Goal: Transaction & Acquisition: Purchase product/service

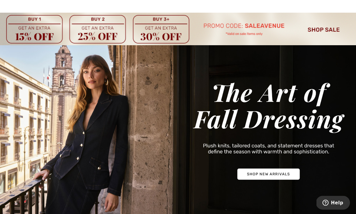
scroll to position [17, 0]
click at [291, 176] on img at bounding box center [178, 130] width 356 height 171
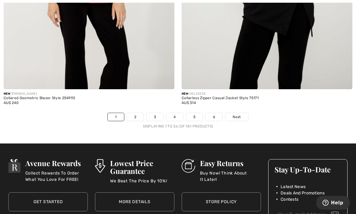
scroll to position [5242, 0]
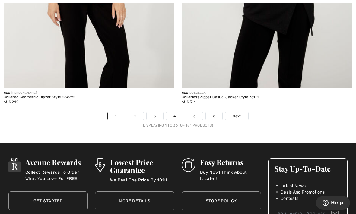
click at [241, 112] on link "Next" at bounding box center [236, 116] width 23 height 8
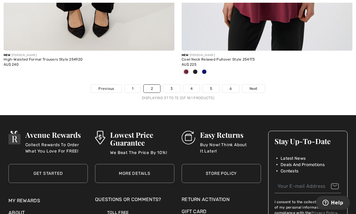
scroll to position [5303, 0]
click at [258, 85] on link "Next" at bounding box center [253, 89] width 23 height 8
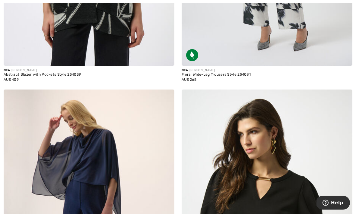
scroll to position [3250, 0]
click at [241, 74] on div "Floral Wide-Leg Trousers Style 254081" at bounding box center [267, 75] width 171 height 4
click at [243, 73] on div "Floral Wide-Leg Trousers Style 254081" at bounding box center [267, 75] width 171 height 4
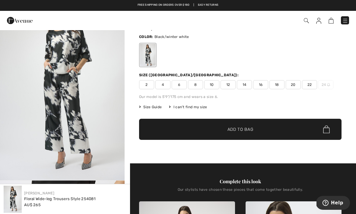
scroll to position [29, 0]
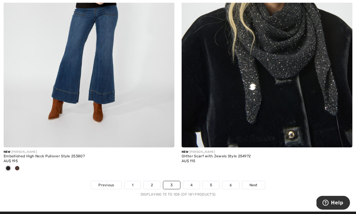
scroll to position [5202, 0]
click at [265, 181] on link "Next" at bounding box center [253, 185] width 23 height 8
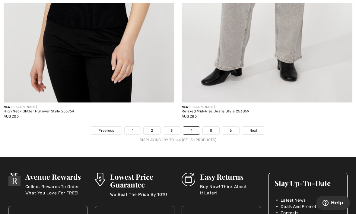
scroll to position [5251, 0]
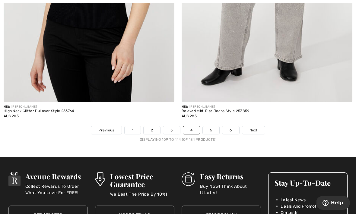
click at [262, 126] on link "Next" at bounding box center [253, 130] width 23 height 8
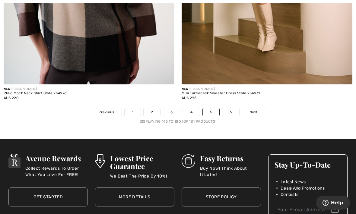
scroll to position [5272, 0]
click at [256, 109] on span "Next" at bounding box center [253, 111] width 8 height 5
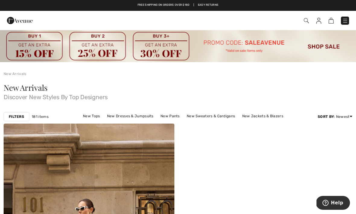
click at [21, 20] on img at bounding box center [20, 20] width 26 height 12
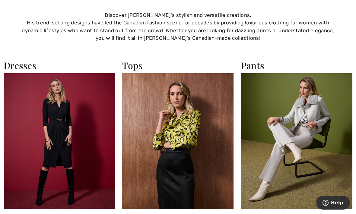
scroll to position [435, 0]
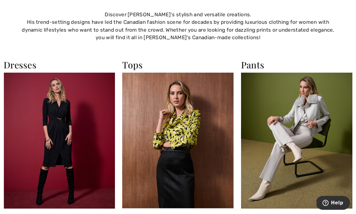
click at [22, 68] on h2 "Dresses" at bounding box center [59, 64] width 111 height 11
click at [71, 158] on img at bounding box center [59, 141] width 111 height 136
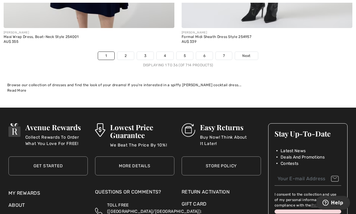
scroll to position [5343, 0]
click at [252, 52] on link "Next" at bounding box center [246, 56] width 23 height 8
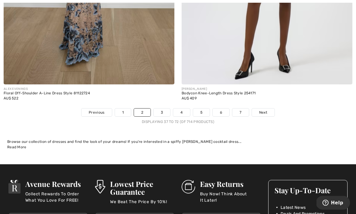
scroll to position [5201, 0]
click at [269, 111] on link "Next" at bounding box center [263, 113] width 23 height 8
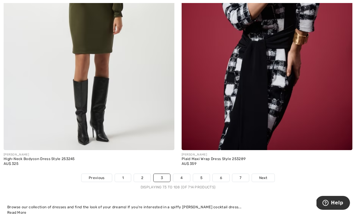
scroll to position [5185, 0]
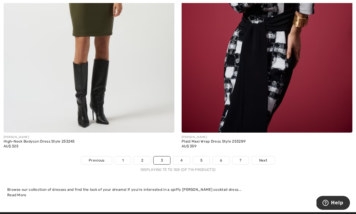
click at [269, 158] on link "Next" at bounding box center [263, 161] width 23 height 8
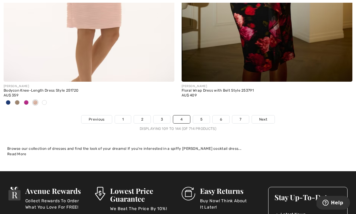
scroll to position [5250, 0]
click at [267, 116] on link "Next" at bounding box center [263, 120] width 23 height 8
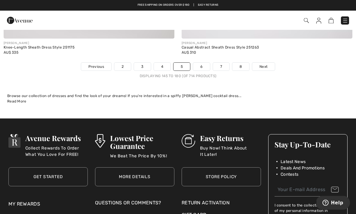
scroll to position [5246, 0]
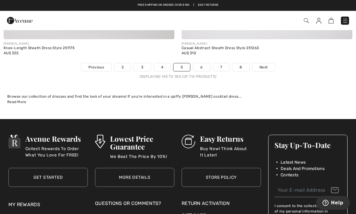
click at [268, 64] on link "Next" at bounding box center [263, 67] width 23 height 8
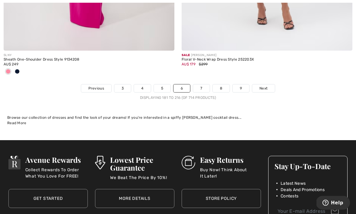
scroll to position [5314, 0]
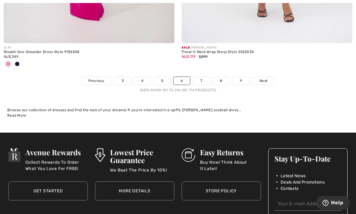
click at [271, 78] on link "Next" at bounding box center [263, 81] width 23 height 8
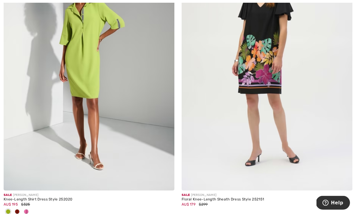
scroll to position [3374, 0]
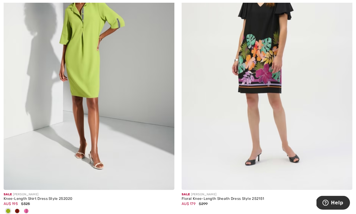
click at [295, 112] on img at bounding box center [267, 62] width 171 height 256
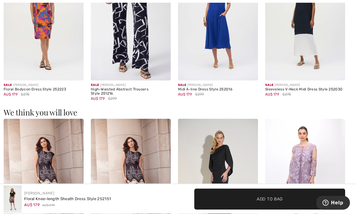
scroll to position [429, 0]
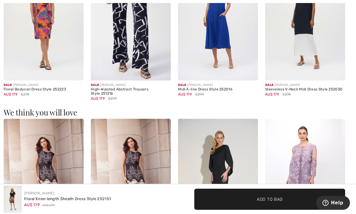
click at [224, 89] on div "Midi A-line Dress Style 252016" at bounding box center [218, 89] width 80 height 4
click at [227, 46] on img at bounding box center [218, 21] width 80 height 120
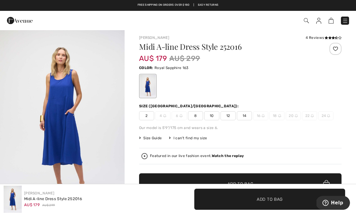
scroll to position [2, 0]
click at [54, 119] on img "1 / 6" at bounding box center [62, 121] width 125 height 187
click at [320, 38] on div "4 Reviews" at bounding box center [324, 37] width 36 height 5
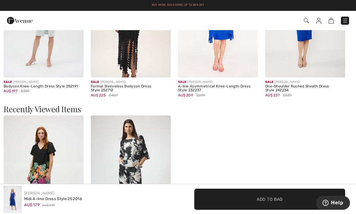
scroll to position [574, 0]
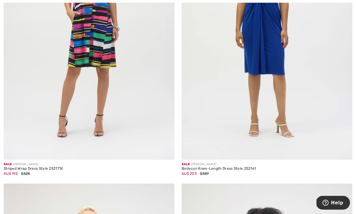
scroll to position [211, 0]
click at [49, 111] on img at bounding box center [89, 32] width 171 height 256
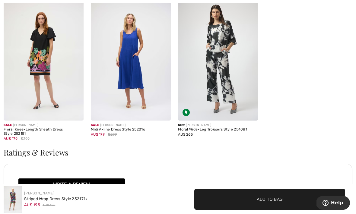
scroll to position [677, 0]
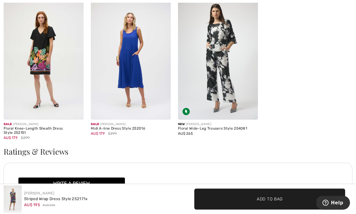
click at [126, 62] on img at bounding box center [131, 60] width 80 height 120
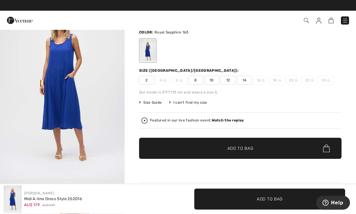
scroll to position [37, 0]
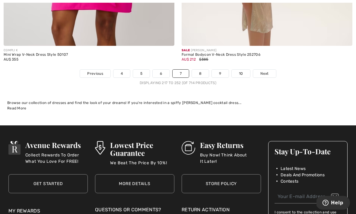
scroll to position [5326, 0]
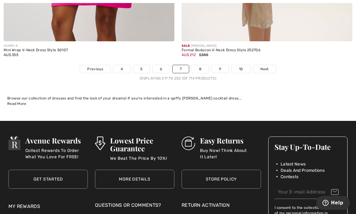
click at [271, 66] on link "Next" at bounding box center [264, 69] width 23 height 8
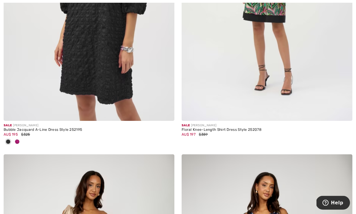
scroll to position [1100, 0]
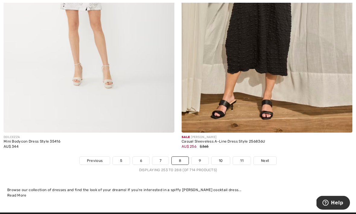
scroll to position [5158, 0]
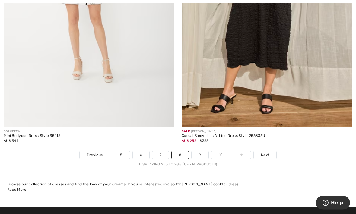
click at [267, 154] on link "Next" at bounding box center [265, 155] width 23 height 8
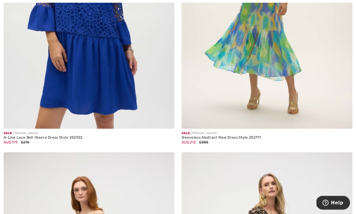
scroll to position [2013, 0]
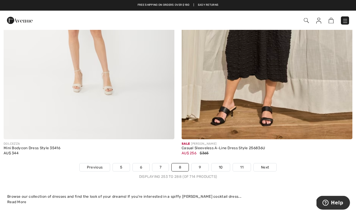
scroll to position [5146, 0]
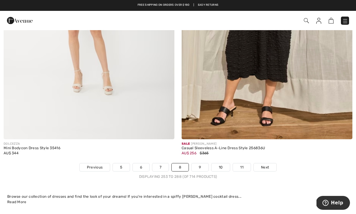
click at [270, 163] on link "Next" at bounding box center [265, 167] width 23 height 8
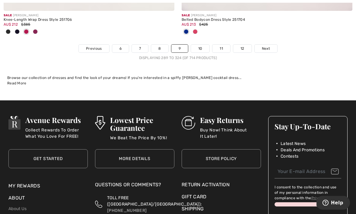
scroll to position [5297, 0]
click at [269, 46] on span "Next" at bounding box center [266, 48] width 8 height 5
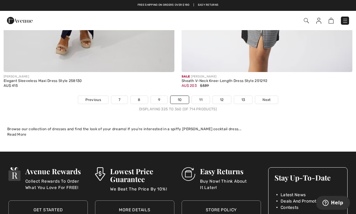
scroll to position [5219, 0]
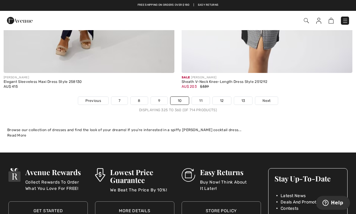
click at [269, 97] on link "Next" at bounding box center [266, 101] width 23 height 8
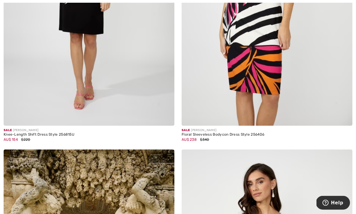
scroll to position [2026, 0]
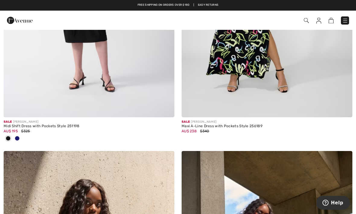
scroll to position [4371, 0]
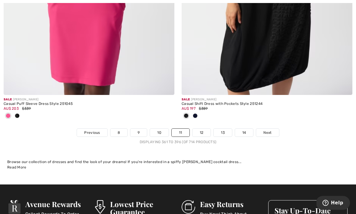
scroll to position [5238, 0]
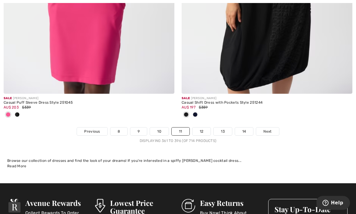
click at [271, 129] on span "Next" at bounding box center [267, 131] width 8 height 5
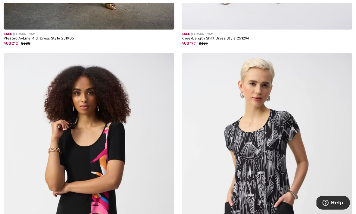
scroll to position [622, 0]
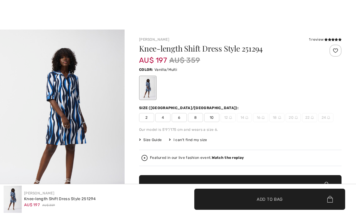
checkbox input "true"
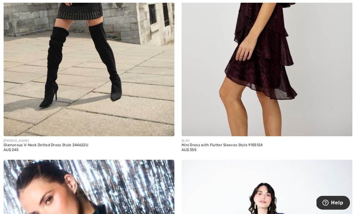
scroll to position [1982, 0]
click at [68, 78] on img at bounding box center [89, 8] width 171 height 256
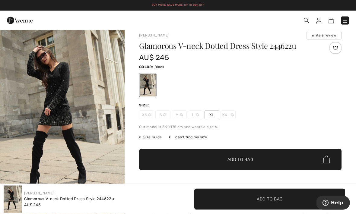
scroll to position [5, 0]
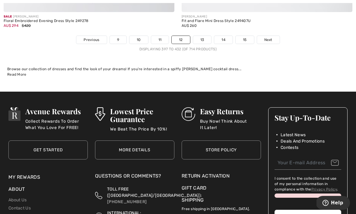
scroll to position [5289, 0]
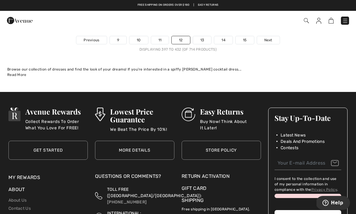
click at [274, 38] on link "Next" at bounding box center [268, 40] width 23 height 8
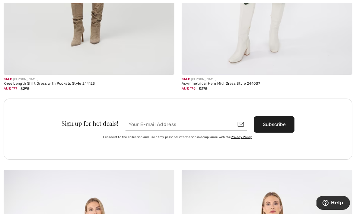
scroll to position [1737, 0]
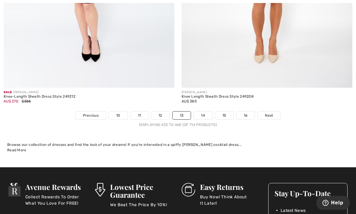
scroll to position [5311, 0]
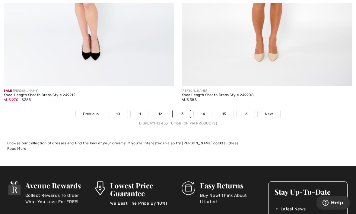
click at [274, 110] on link "Next" at bounding box center [269, 114] width 23 height 8
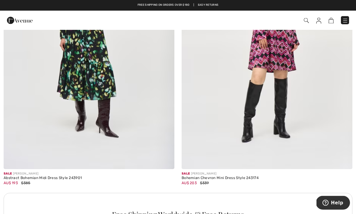
scroll to position [1621, 0]
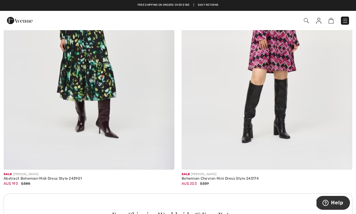
click at [287, 72] on img at bounding box center [267, 42] width 171 height 256
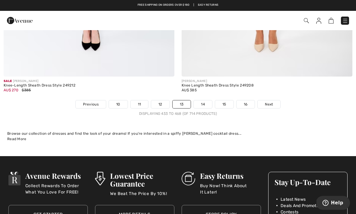
scroll to position [5319, 0]
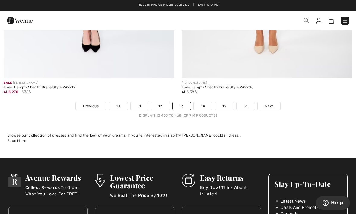
click at [276, 103] on link "Next" at bounding box center [269, 106] width 23 height 8
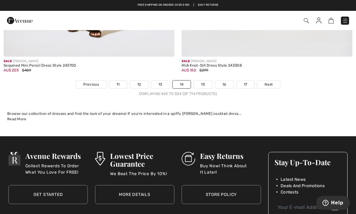
scroll to position [5264, 0]
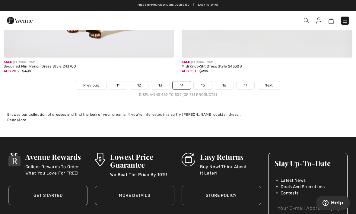
click at [275, 82] on link "Next" at bounding box center [268, 85] width 23 height 8
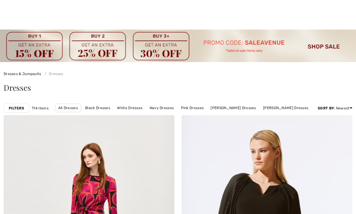
checkbox input "true"
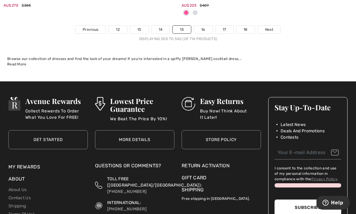
scroll to position [5354, 0]
click at [277, 26] on link "Next" at bounding box center [269, 30] width 23 height 8
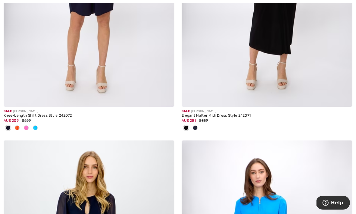
scroll to position [2641, 0]
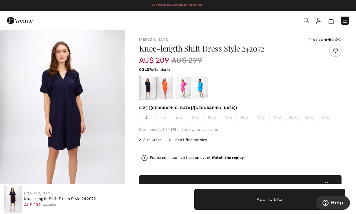
click at [170, 85] on div at bounding box center [165, 88] width 16 height 23
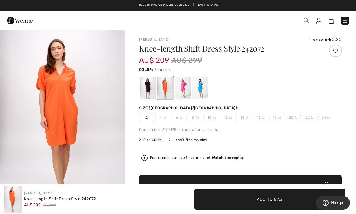
click at [183, 88] on div at bounding box center [183, 88] width 16 height 23
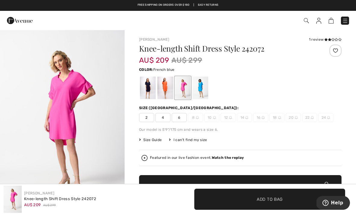
click at [201, 84] on div at bounding box center [200, 88] width 16 height 23
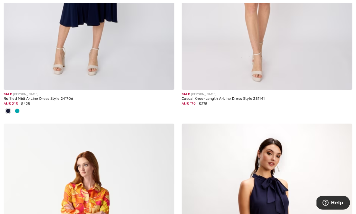
scroll to position [4704, 0]
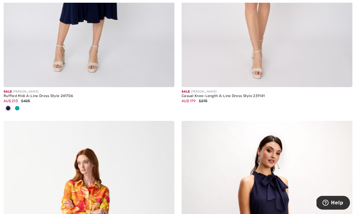
click at [265, 94] on div "Casual Knee-Length A-Line Dress Style 231141" at bounding box center [267, 96] width 171 height 4
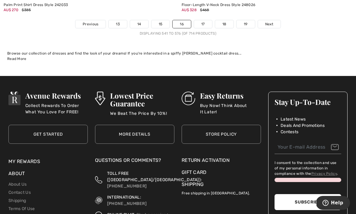
scroll to position [5375, 0]
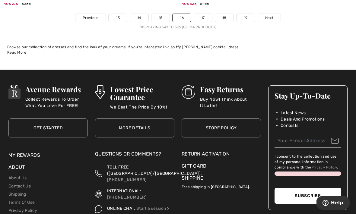
click at [276, 14] on link "Next" at bounding box center [269, 18] width 23 height 8
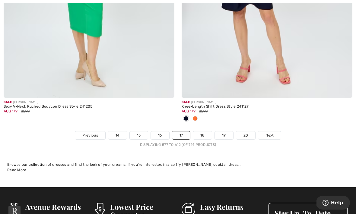
scroll to position [5250, 0]
click at [274, 132] on link "Next" at bounding box center [269, 136] width 23 height 8
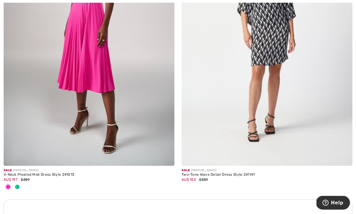
scroll to position [1643, 0]
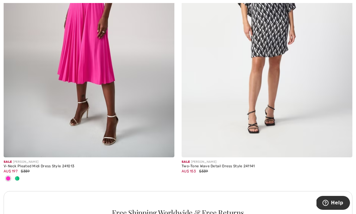
click at [288, 90] on img at bounding box center [267, 29] width 171 height 256
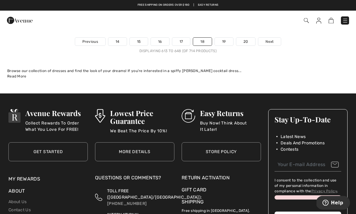
scroll to position [5341, 0]
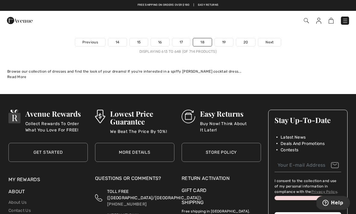
click at [274, 38] on link "Next" at bounding box center [269, 42] width 23 height 8
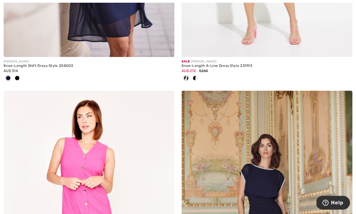
scroll to position [4464, 0]
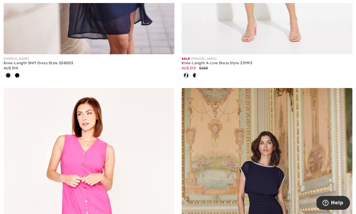
click at [243, 65] on div "AU$ 212 $265" at bounding box center [267, 67] width 171 height 5
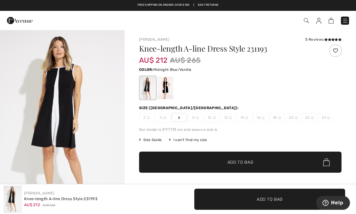
click at [169, 88] on div at bounding box center [165, 88] width 16 height 23
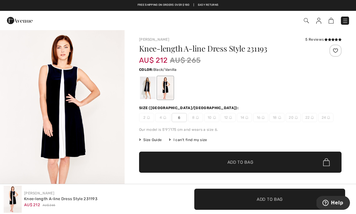
click at [150, 90] on div at bounding box center [148, 88] width 16 height 23
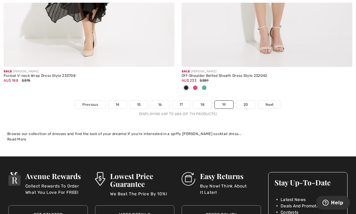
scroll to position [5285, 0]
click at [274, 101] on link "Next" at bounding box center [269, 105] width 23 height 8
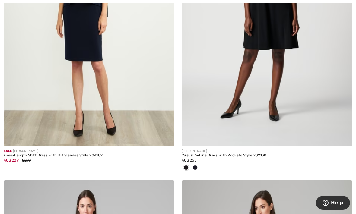
scroll to position [4536, 0]
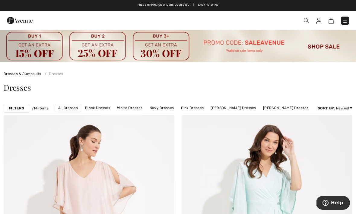
click at [14, 15] on img at bounding box center [20, 20] width 26 height 12
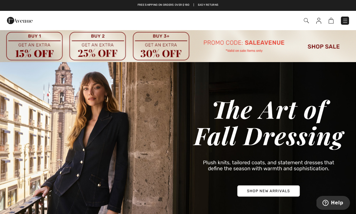
click at [17, 19] on img at bounding box center [20, 20] width 26 height 12
click at [345, 20] on img at bounding box center [345, 21] width 6 height 6
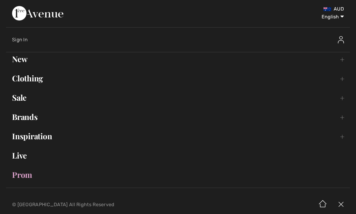
click at [344, 76] on link "Clothing Toggle submenu" at bounding box center [178, 78] width 344 height 13
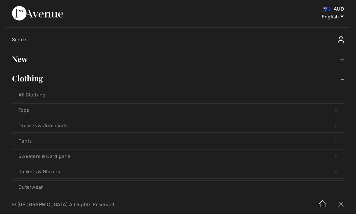
click at [36, 114] on link "Tops Open submenu" at bounding box center [177, 110] width 331 height 13
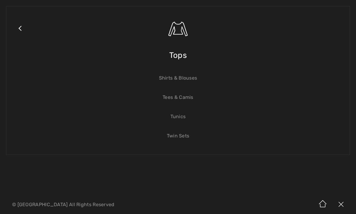
click at [179, 59] on span "Tops" at bounding box center [177, 55] width 17 height 21
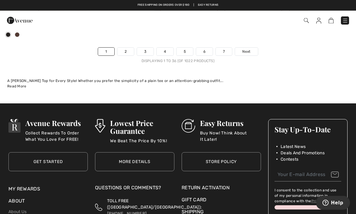
scroll to position [5321, 0]
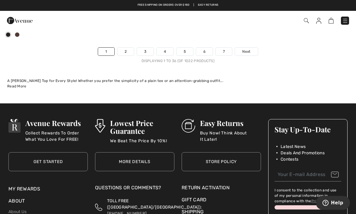
click at [250, 50] on span "Next" at bounding box center [246, 51] width 8 height 5
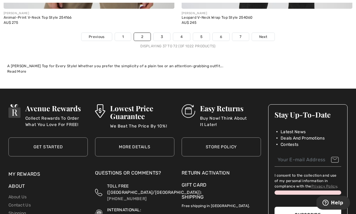
scroll to position [5359, 0]
click at [261, 34] on span "Next" at bounding box center [263, 36] width 8 height 5
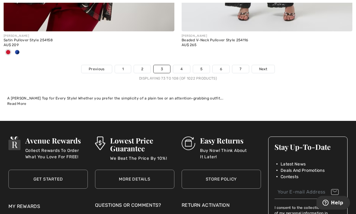
scroll to position [5250, 0]
click at [265, 66] on span "Next" at bounding box center [263, 68] width 8 height 5
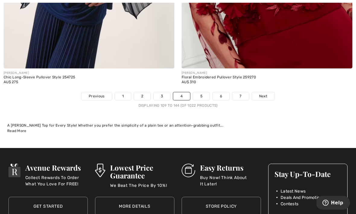
scroll to position [5286, 0]
click at [268, 94] on link "Next" at bounding box center [263, 96] width 23 height 8
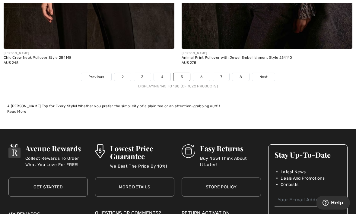
scroll to position [5320, 0]
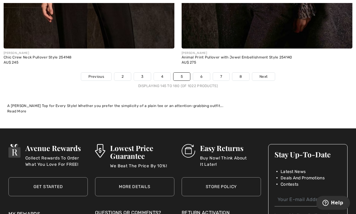
click at [266, 75] on link "Next" at bounding box center [263, 77] width 23 height 8
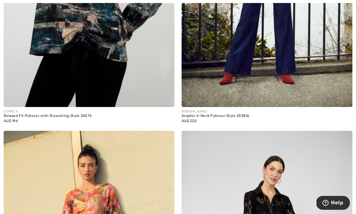
scroll to position [2304, 0]
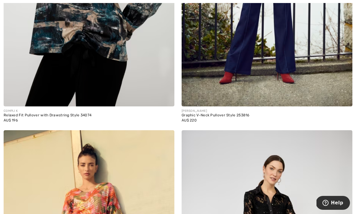
click at [249, 111] on div "[PERSON_NAME]" at bounding box center [267, 111] width 171 height 5
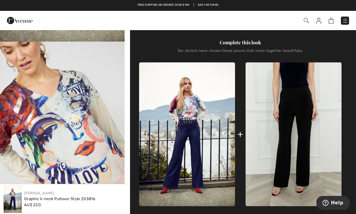
scroll to position [142, 0]
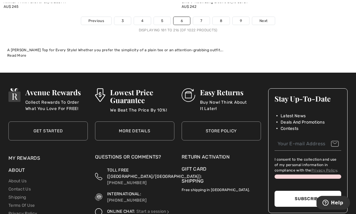
scroll to position [5292, 0]
click at [267, 18] on span "Next" at bounding box center [263, 20] width 8 height 5
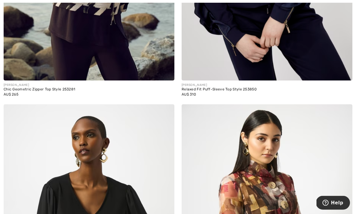
scroll to position [584, 0]
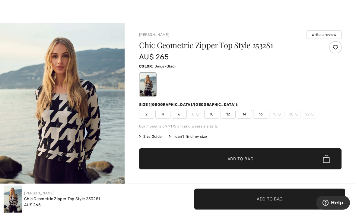
scroll to position [6, 0]
click at [151, 84] on div at bounding box center [148, 84] width 16 height 23
click at [266, 112] on span "16" at bounding box center [260, 114] width 15 height 9
click at [292, 161] on span "✔ Added to Bag Add to Bag" at bounding box center [240, 158] width 202 height 21
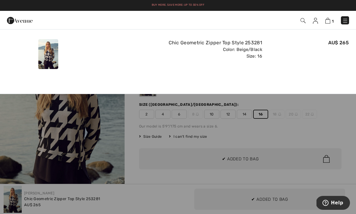
scroll to position [0, 0]
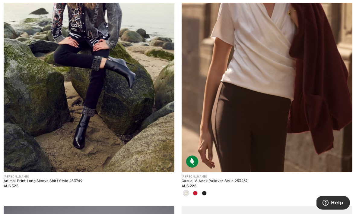
scroll to position [2849, 0]
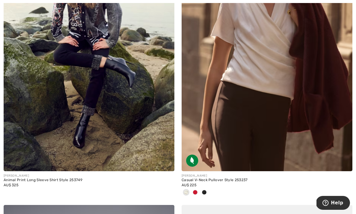
click at [63, 107] on img at bounding box center [89, 43] width 171 height 256
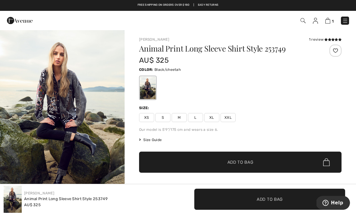
click at [71, 102] on img "1 / 6" at bounding box center [62, 123] width 125 height 187
click at [236, 117] on div "XS S M L XL XXL" at bounding box center [240, 117] width 202 height 9
click at [229, 118] on span "XXL" at bounding box center [227, 117] width 15 height 9
click at [232, 160] on span "Add to Bag" at bounding box center [240, 162] width 26 height 6
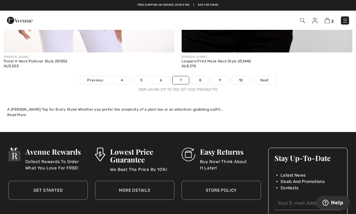
scroll to position [5312, 0]
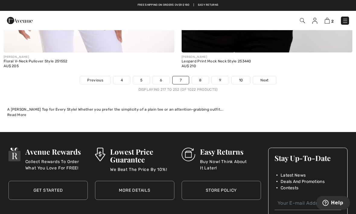
click at [272, 76] on link "Next" at bounding box center [264, 80] width 23 height 8
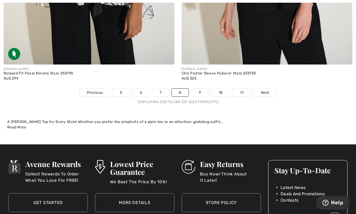
scroll to position [5254, 0]
click at [267, 90] on span "Next" at bounding box center [265, 92] width 8 height 5
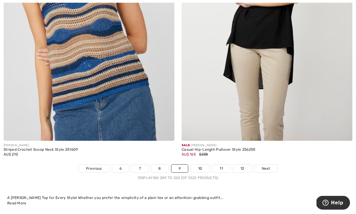
scroll to position [5160, 0]
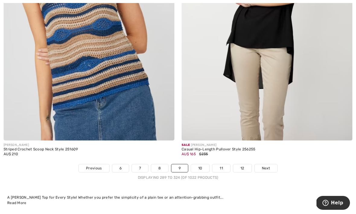
click at [268, 166] on span "Next" at bounding box center [266, 168] width 8 height 5
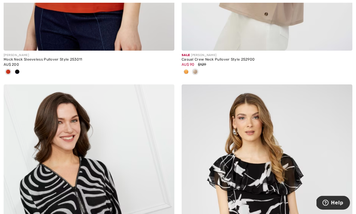
scroll to position [2068, 0]
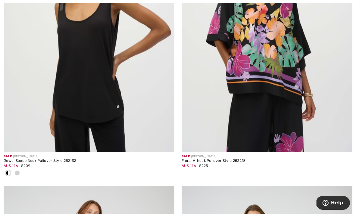
scroll to position [2555, 0]
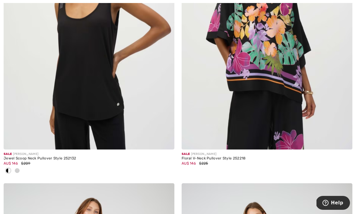
click at [241, 157] on div "Floral V-Neck Pullover Style 252218" at bounding box center [267, 159] width 171 height 4
click at [273, 96] on img at bounding box center [267, 22] width 171 height 256
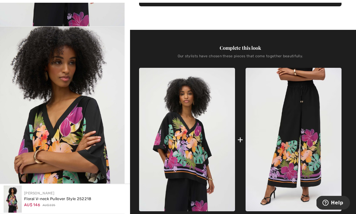
scroll to position [195, 0]
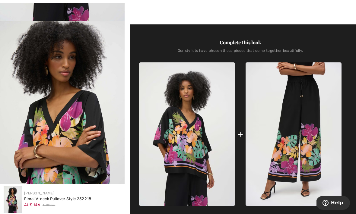
click at [304, 145] on img at bounding box center [294, 134] width 96 height 144
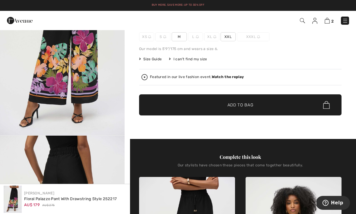
scroll to position [81, 0]
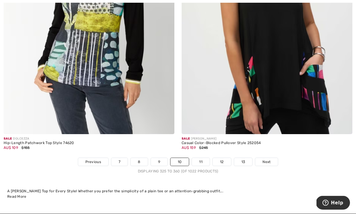
scroll to position [5167, 0]
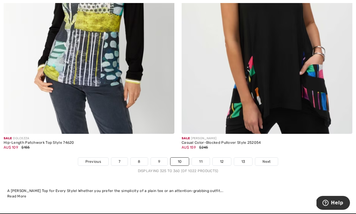
click at [275, 161] on link "Next" at bounding box center [266, 162] width 23 height 8
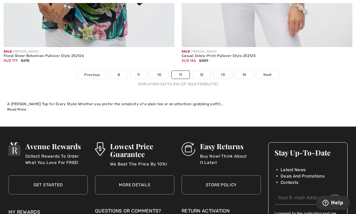
scroll to position [5278, 0]
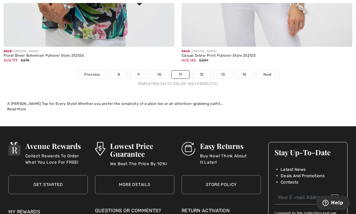
click at [270, 72] on span "Next" at bounding box center [267, 74] width 8 height 5
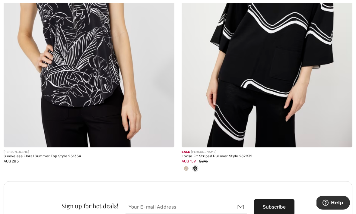
scroll to position [1666, 0]
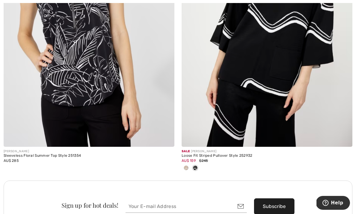
click at [305, 116] on img at bounding box center [267, 19] width 171 height 256
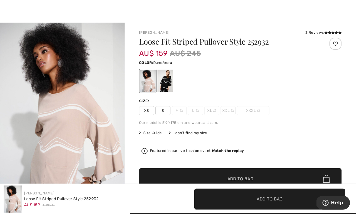
scroll to position [8, 0]
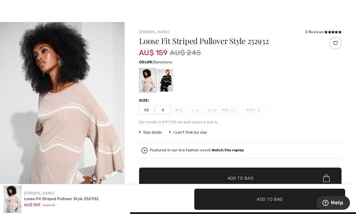
click at [169, 78] on div at bounding box center [165, 80] width 16 height 23
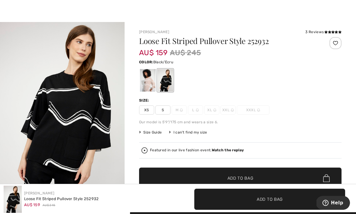
click at [165, 113] on span "S" at bounding box center [162, 110] width 15 height 9
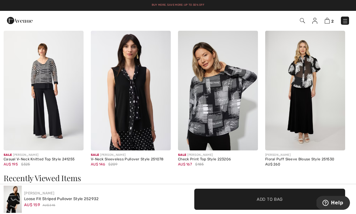
scroll to position [722, 0]
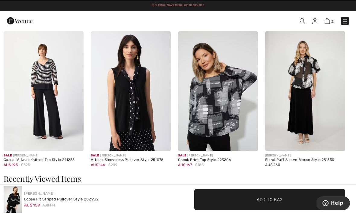
click at [233, 102] on img at bounding box center [218, 91] width 80 height 120
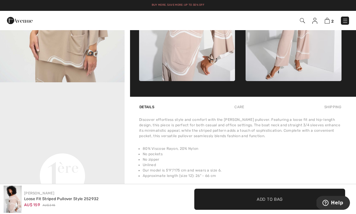
scroll to position [319, 0]
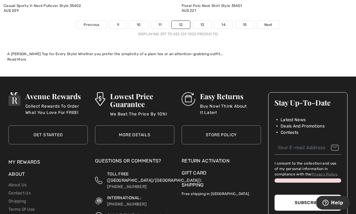
scroll to position [5373, 0]
click at [276, 21] on link "Next" at bounding box center [268, 25] width 23 height 8
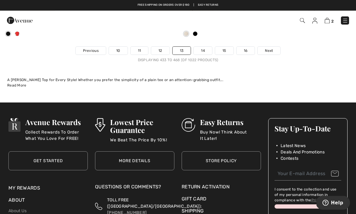
scroll to position [5332, 0]
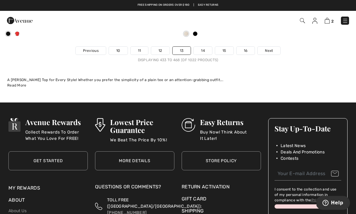
click at [273, 48] on span "Next" at bounding box center [269, 50] width 8 height 5
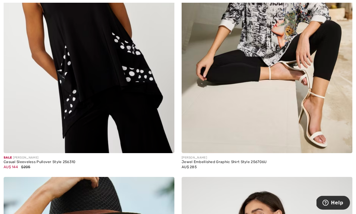
scroll to position [1992, 0]
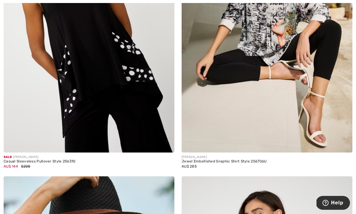
click at [134, 92] on img at bounding box center [89, 25] width 171 height 256
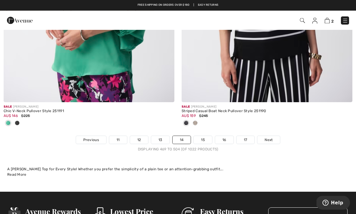
scroll to position [5237, 0]
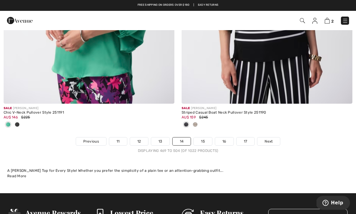
click at [273, 138] on link "Next" at bounding box center [268, 142] width 23 height 8
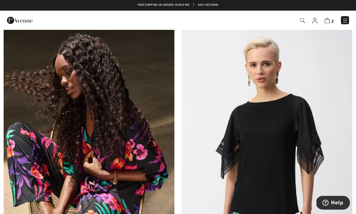
click at [345, 19] on img at bounding box center [345, 21] width 6 height 6
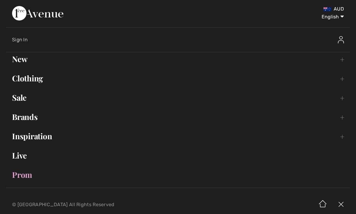
click at [338, 121] on link "Brands Open submenu" at bounding box center [178, 116] width 344 height 13
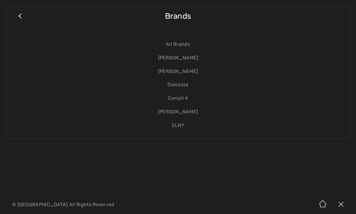
click at [192, 57] on link "[PERSON_NAME]" at bounding box center [177, 58] width 331 height 14
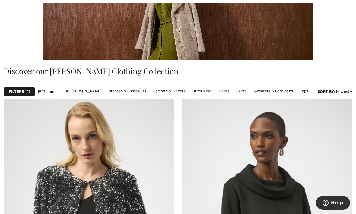
scroll to position [129, 0]
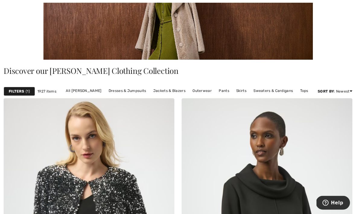
click at [223, 90] on link "Pants" at bounding box center [224, 91] width 17 height 8
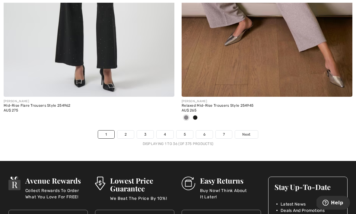
scroll to position [5291, 0]
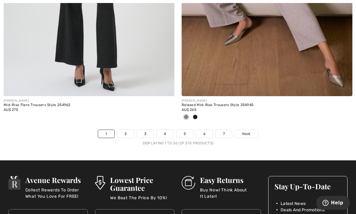
click at [251, 130] on link "Next" at bounding box center [246, 134] width 23 height 8
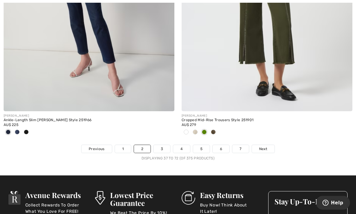
scroll to position [5240, 0]
click at [268, 146] on link "Next" at bounding box center [263, 149] width 23 height 8
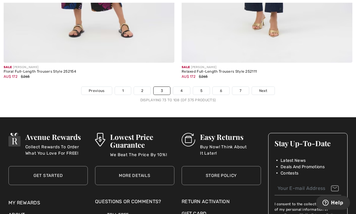
scroll to position [5282, 0]
click at [261, 88] on span "Next" at bounding box center [263, 90] width 8 height 5
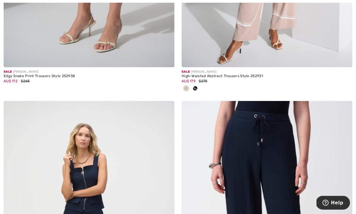
scroll to position [884, 0]
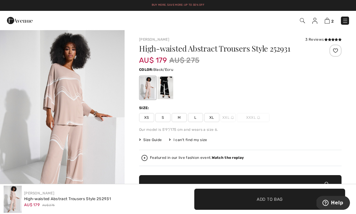
click at [167, 85] on div at bounding box center [165, 88] width 16 height 23
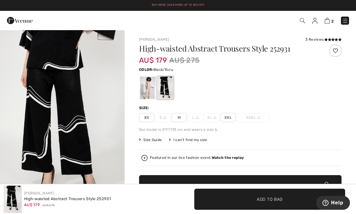
click at [182, 113] on span "M" at bounding box center [179, 117] width 15 height 9
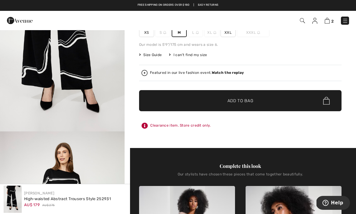
scroll to position [74, 0]
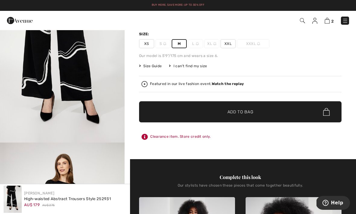
click at [283, 110] on span "✔ Added to Bag Add to Bag" at bounding box center [240, 111] width 202 height 21
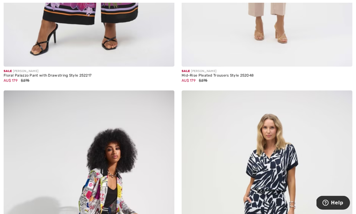
scroll to position [3229, 0]
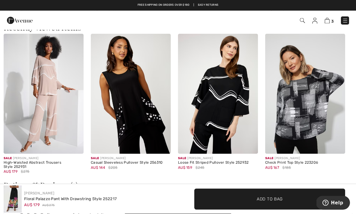
scroll to position [865, 0]
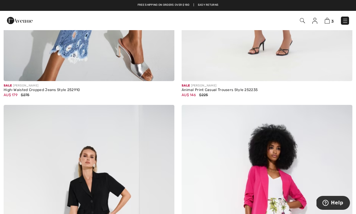
scroll to position [4976, 0]
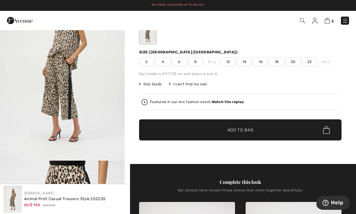
scroll to position [55, 0]
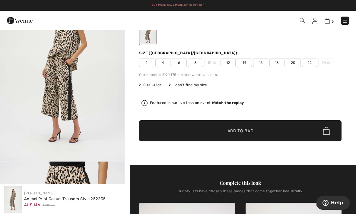
click at [229, 63] on span "12" at bounding box center [227, 62] width 15 height 9
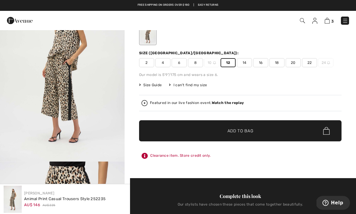
click at [278, 128] on span "✔ Added to Bag Add to Bag" at bounding box center [240, 130] width 202 height 21
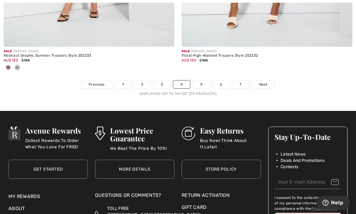
scroll to position [5301, 0]
click at [267, 82] on span "Next" at bounding box center [263, 84] width 8 height 5
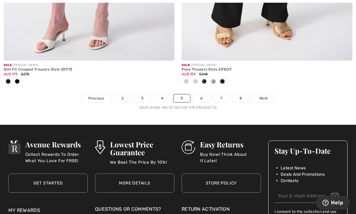
scroll to position [5290, 0]
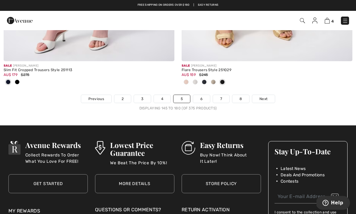
click at [264, 96] on span "Next" at bounding box center [263, 98] width 8 height 5
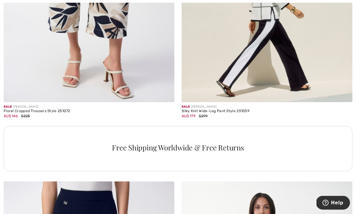
scroll to position [3449, 0]
click at [241, 105] on div "Sale JOSEPH RIBKOFF" at bounding box center [267, 107] width 171 height 5
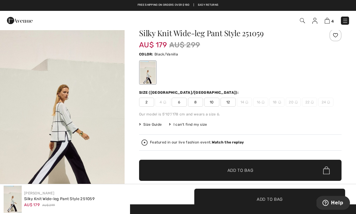
scroll to position [15, 0]
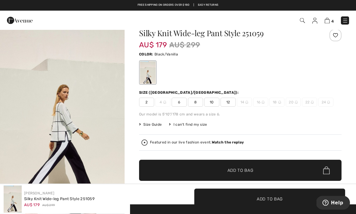
click at [231, 97] on div "Size (CA/US): 2 4 6 8 10 12 14 16 18 20 22 24" at bounding box center [240, 98] width 202 height 17
click at [229, 99] on span "12" at bounding box center [227, 102] width 15 height 9
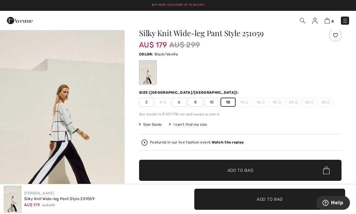
click at [283, 165] on span "✔ Added to Bag Add to Bag" at bounding box center [240, 170] width 202 height 21
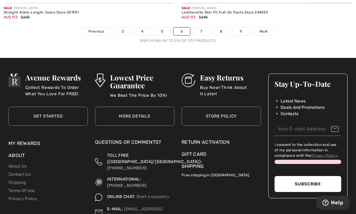
scroll to position [5325, 0]
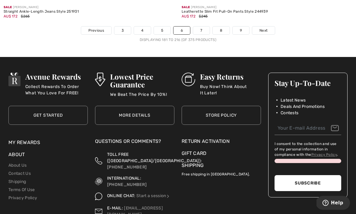
click at [271, 28] on link "Next" at bounding box center [263, 31] width 23 height 8
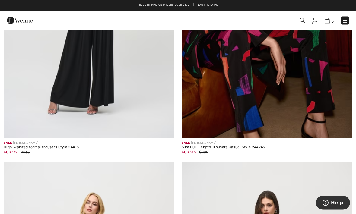
scroll to position [2529, 0]
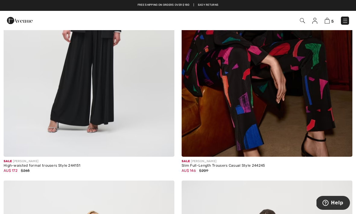
click at [261, 165] on div "Slim Full-Length Trousers Casual Style 244245" at bounding box center [267, 166] width 171 height 4
click at [312, 119] on img at bounding box center [267, 29] width 171 height 256
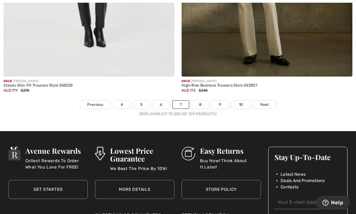
scroll to position [5219, 0]
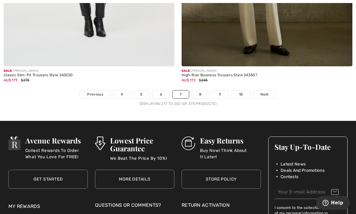
click at [270, 91] on link "Next" at bounding box center [264, 94] width 23 height 8
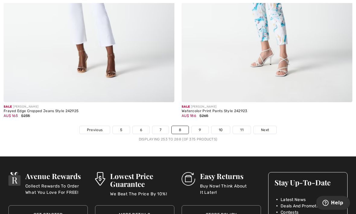
scroll to position [5275, 0]
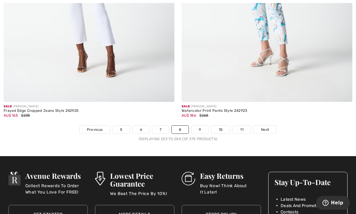
click at [266, 127] on span "Next" at bounding box center [265, 129] width 8 height 5
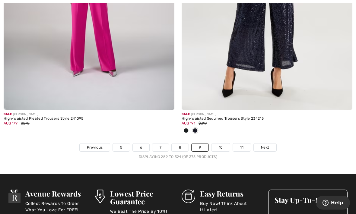
scroll to position [5171, 0]
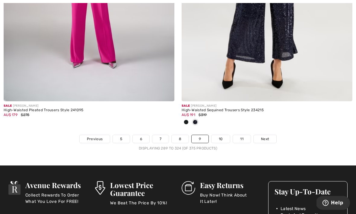
click at [268, 136] on span "Next" at bounding box center [265, 138] width 8 height 5
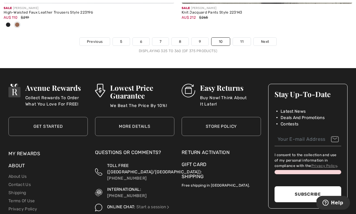
scroll to position [5282, 0]
click at [265, 38] on link "Next" at bounding box center [265, 42] width 23 height 8
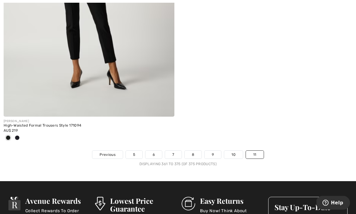
scroll to position [2281, 0]
click at [137, 151] on link "5" at bounding box center [134, 155] width 17 height 8
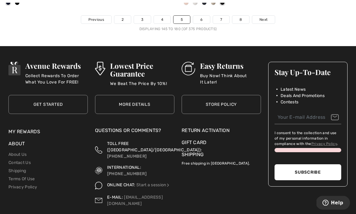
scroll to position [5373, 0]
click at [162, 16] on link "4" at bounding box center [162, 20] width 17 height 8
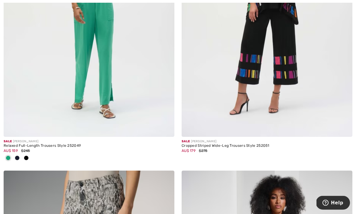
scroll to position [524, 0]
click at [273, 70] on img at bounding box center [267, 9] width 171 height 256
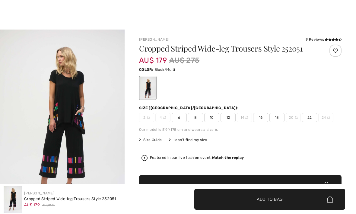
checkbox input "true"
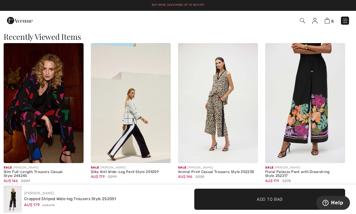
scroll to position [886, 0]
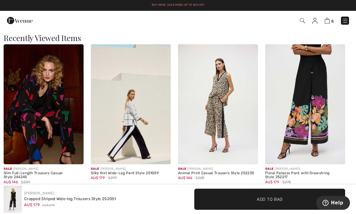
click at [306, 117] on img at bounding box center [305, 104] width 80 height 120
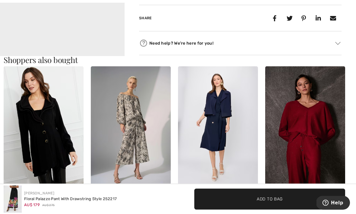
scroll to position [528, 0]
click at [143, 121] on img at bounding box center [131, 126] width 80 height 120
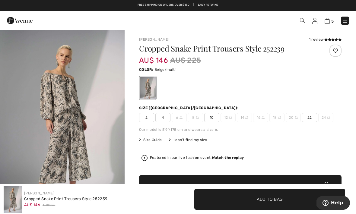
click at [327, 18] on img at bounding box center [327, 21] width 5 height 6
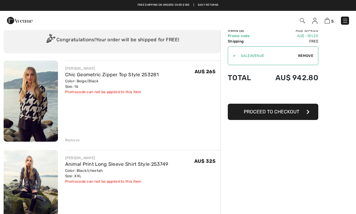
scroll to position [17, 0]
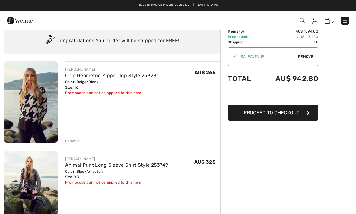
click at [73, 140] on div "Remove" at bounding box center [72, 140] width 15 height 5
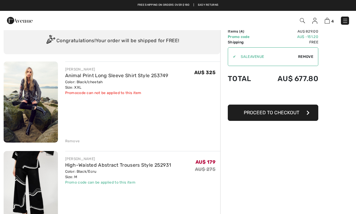
click at [71, 137] on div "Remove" at bounding box center [142, 140] width 155 height 7
click at [71, 139] on div "Remove" at bounding box center [72, 140] width 15 height 5
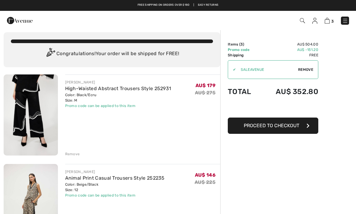
scroll to position [0, 0]
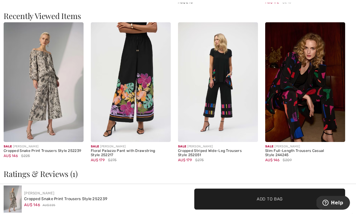
scroll to position [873, 0]
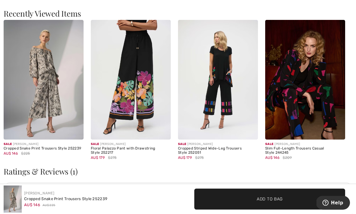
click at [137, 94] on img at bounding box center [131, 80] width 80 height 120
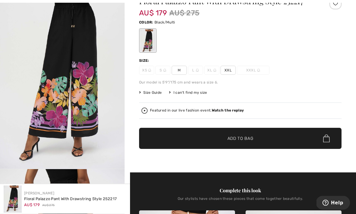
scroll to position [48, 0]
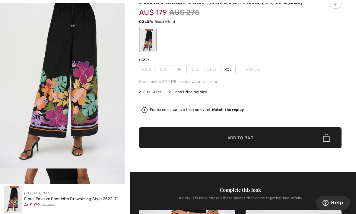
click at [150, 93] on span "Size Guide" at bounding box center [150, 91] width 23 height 5
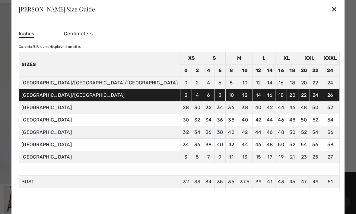
click at [331, 15] on div "✕" at bounding box center [334, 9] width 6 height 13
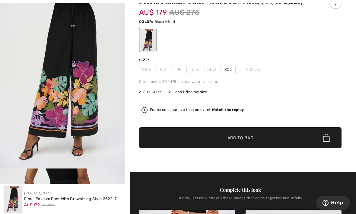
click at [179, 71] on span "M" at bounding box center [179, 69] width 15 height 9
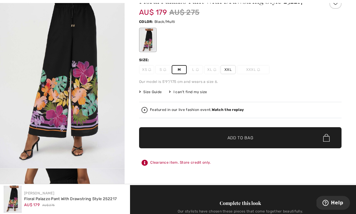
click at [248, 138] on span "Add to Bag" at bounding box center [240, 138] width 26 height 6
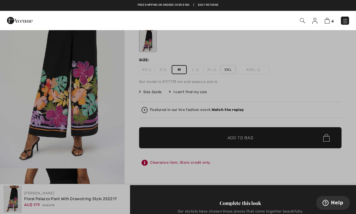
click at [325, 23] on img at bounding box center [327, 21] width 5 height 6
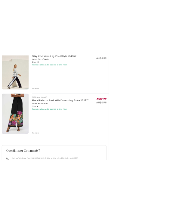
scroll to position [385, 0]
